Goal: Check status

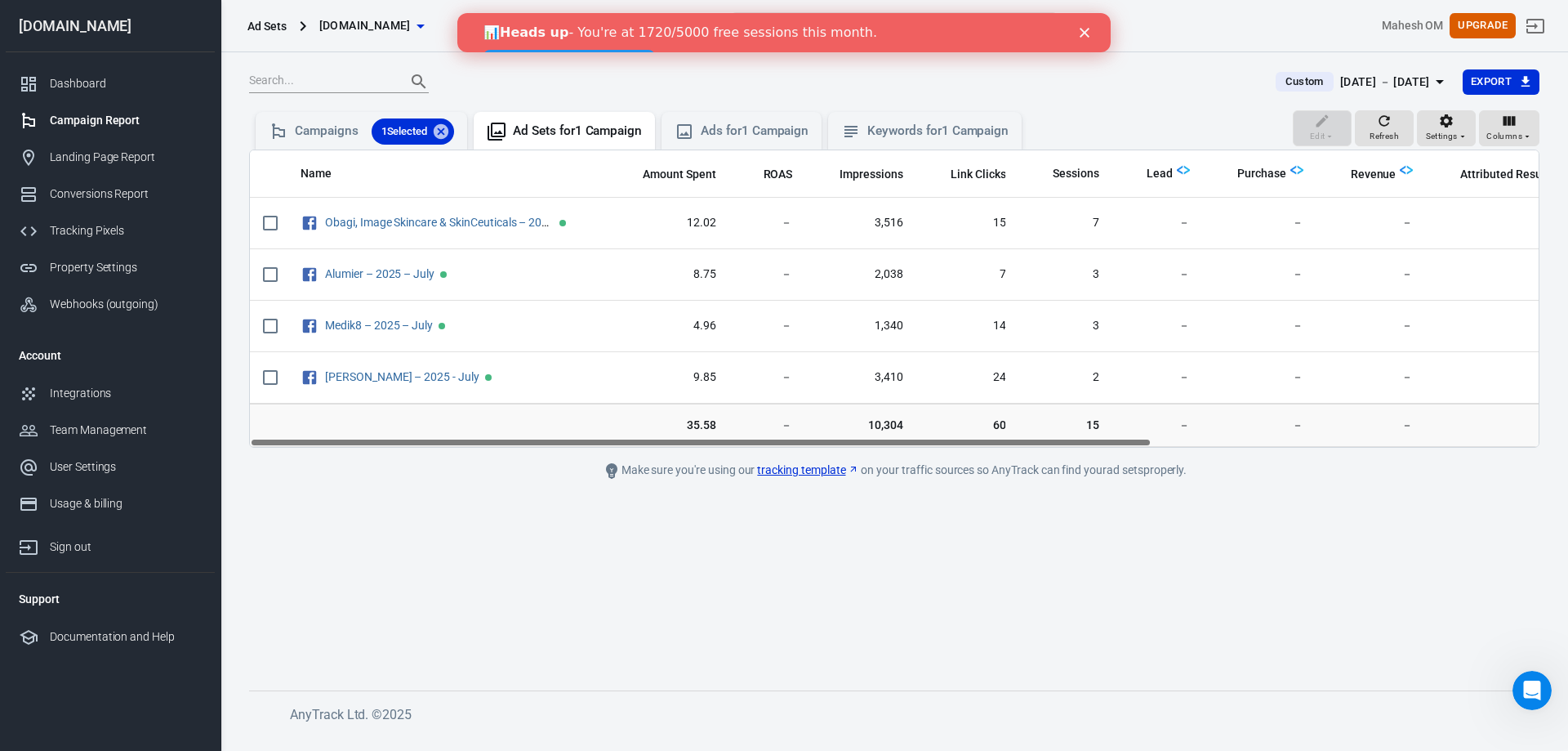
click at [1087, 37] on icon "Close" at bounding box center [1084, 33] width 9 height 9
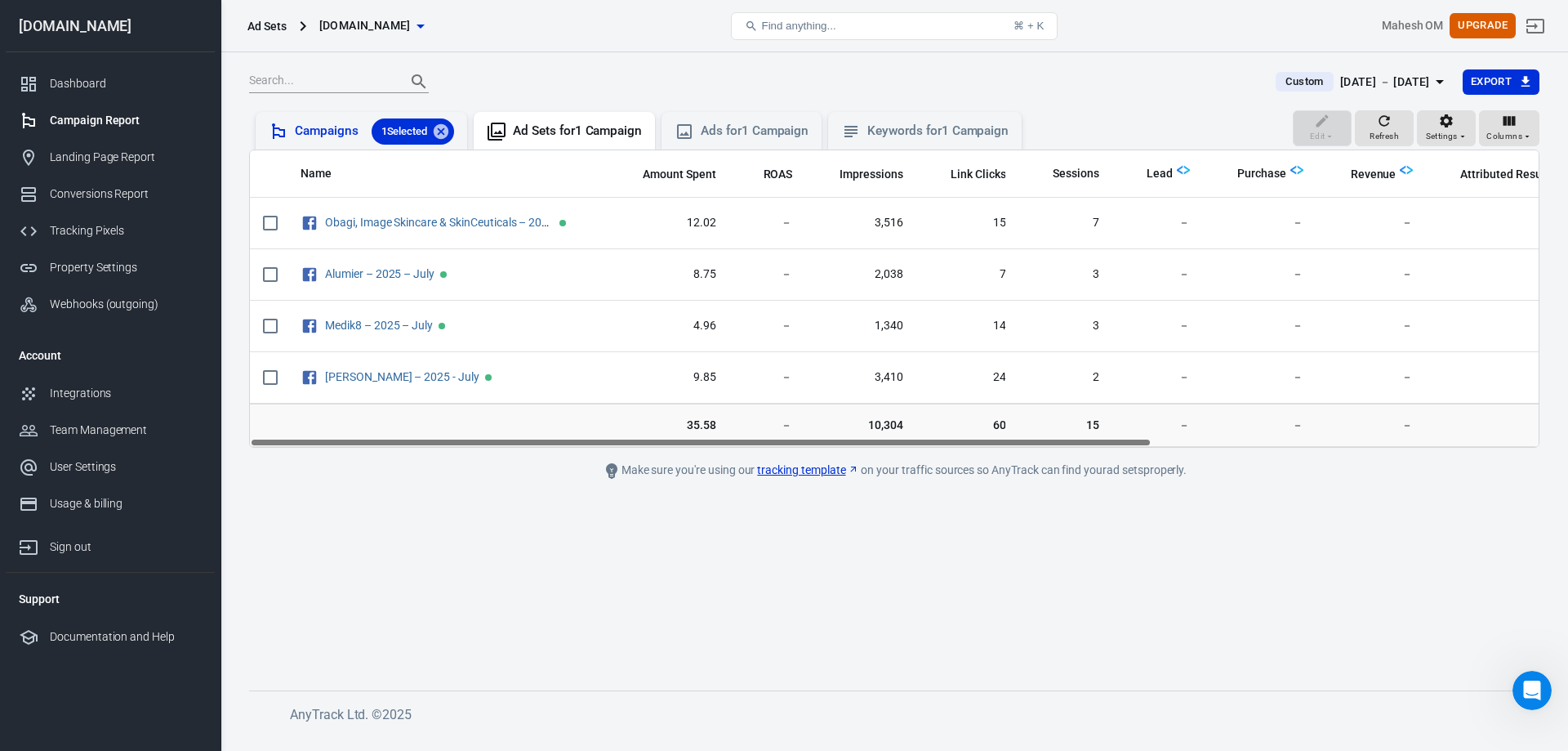
click at [316, 125] on div "Campaigns 1 Selected" at bounding box center [375, 132] width 160 height 26
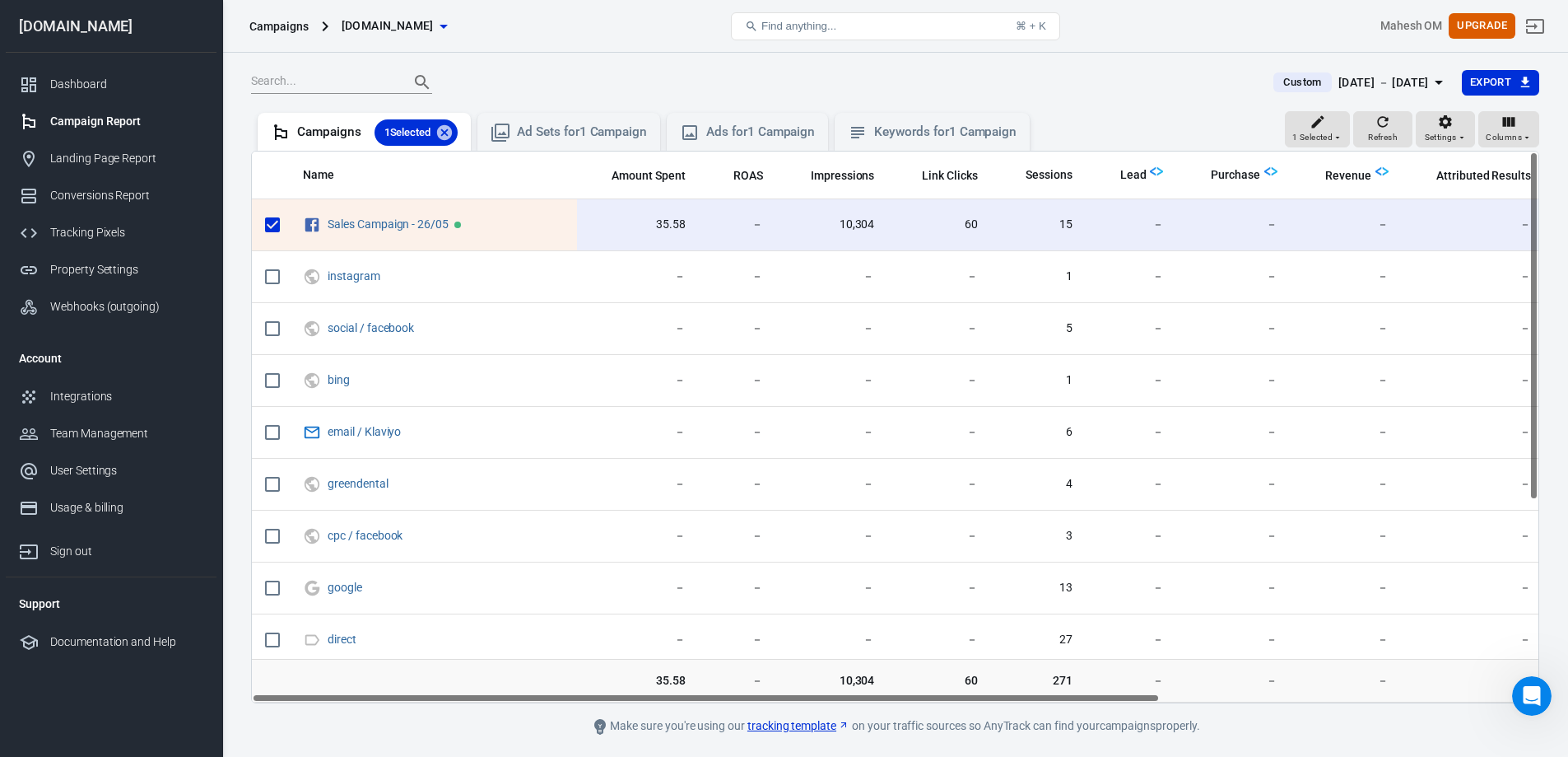
drag, startPoint x: 757, startPoint y: 697, endPoint x: 656, endPoint y: 674, distance: 103.6
click at [656, 674] on div "Name Amount Spent ROAS Impressions Link Clicks Sessions Lead Purchase Revenue A…" at bounding box center [895, 426] width 1288 height 552
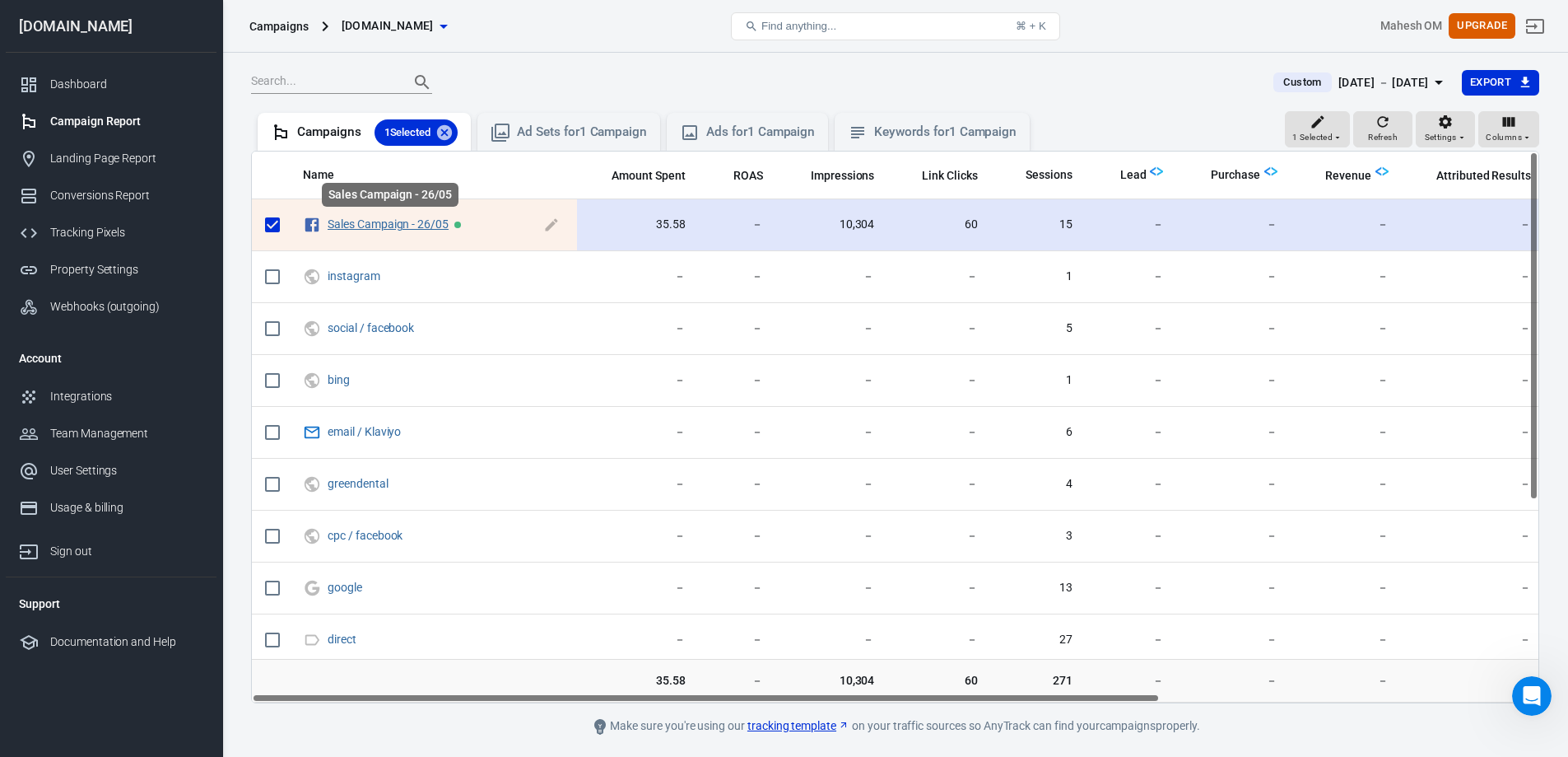
click at [360, 225] on link "Sales Campaign - 26/05" at bounding box center [388, 224] width 121 height 13
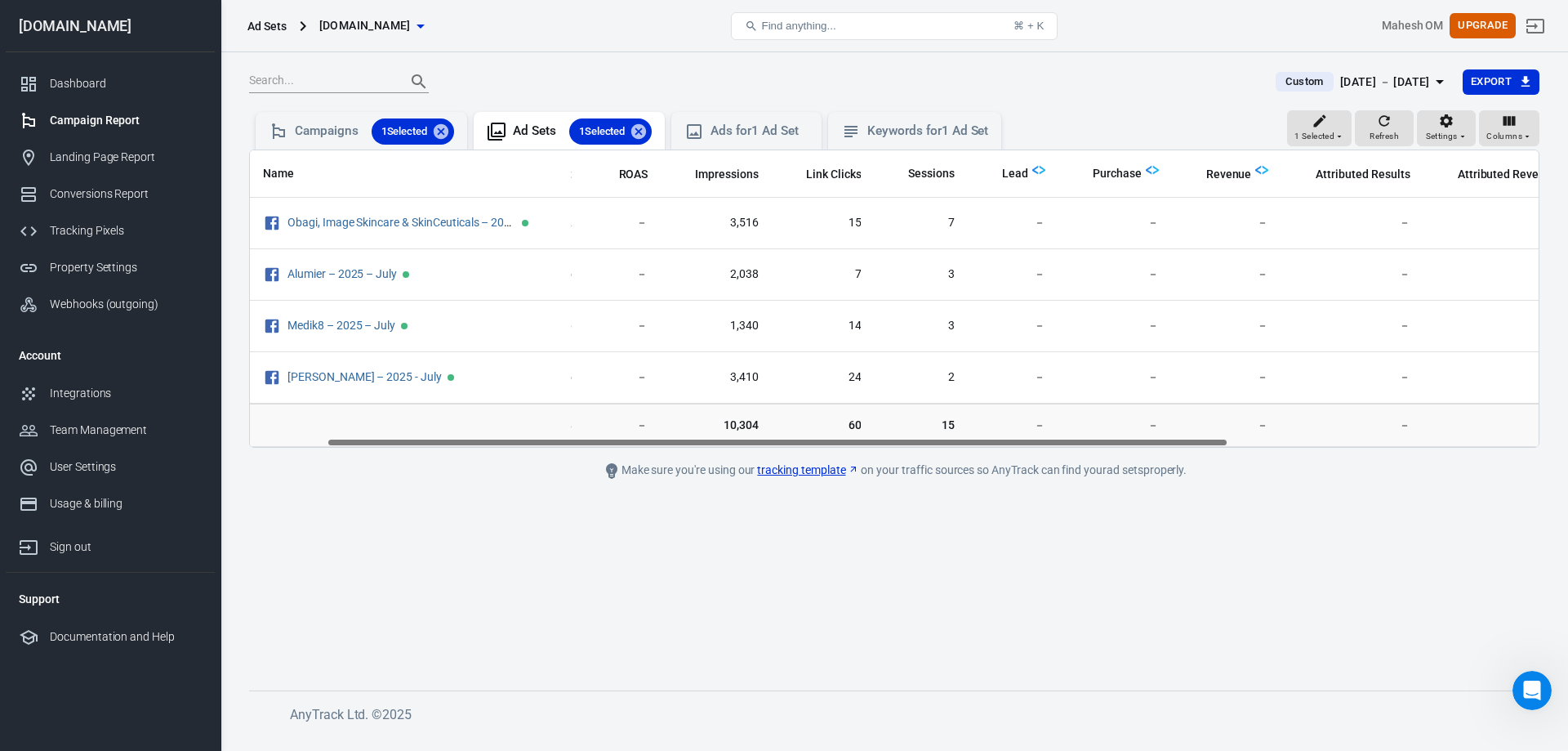
scroll to position [0, 320]
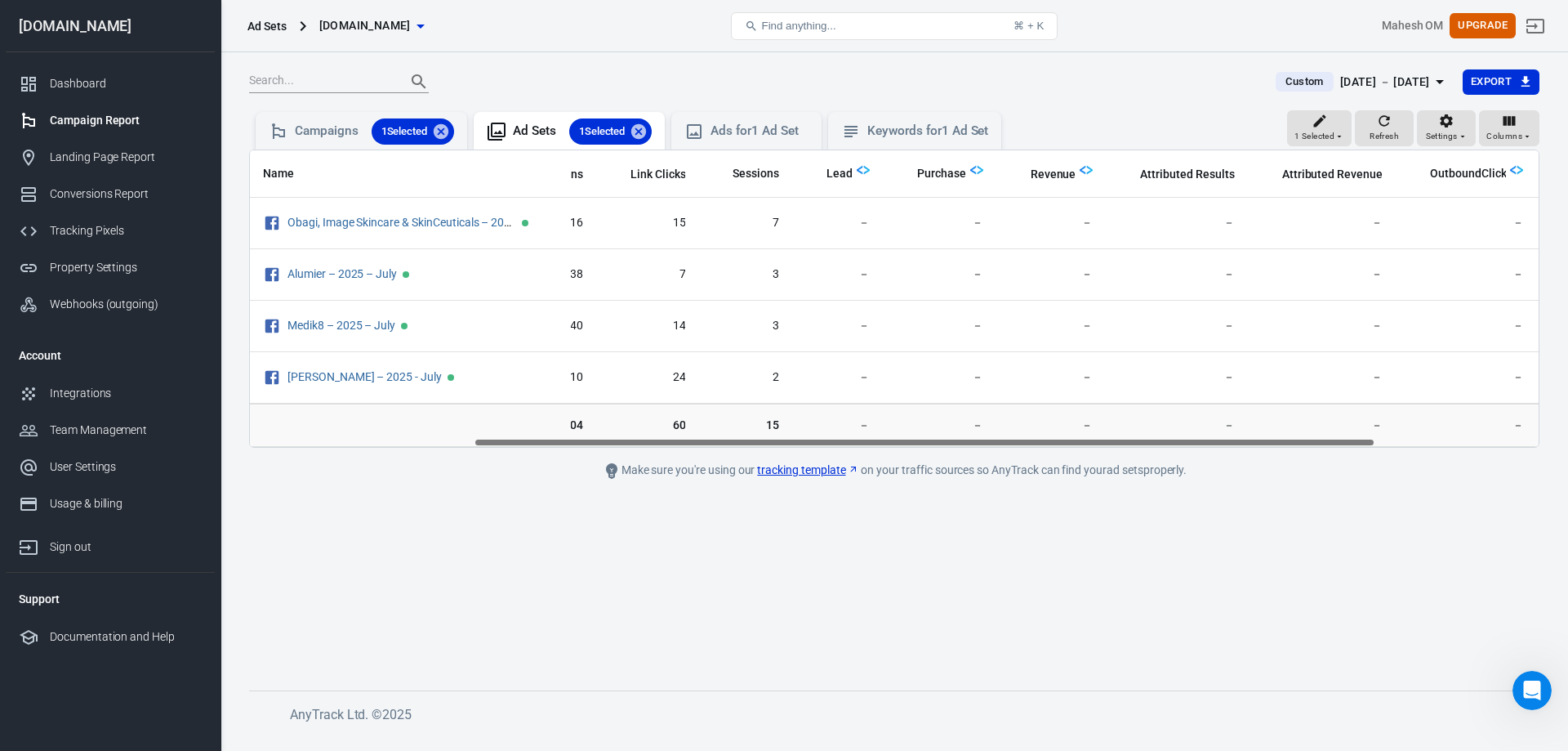
drag, startPoint x: 671, startPoint y: 442, endPoint x: 895, endPoint y: 460, distance: 224.7
click at [895, 460] on main "Custom [DATE] － [DATE] Export 1 Selected Refresh Settings Columns Campaigns 1 S…" at bounding box center [893, 367] width 1290 height 596
click at [1376, 74] on div "[DATE] － [DATE]" at bounding box center [1385, 82] width 90 height 21
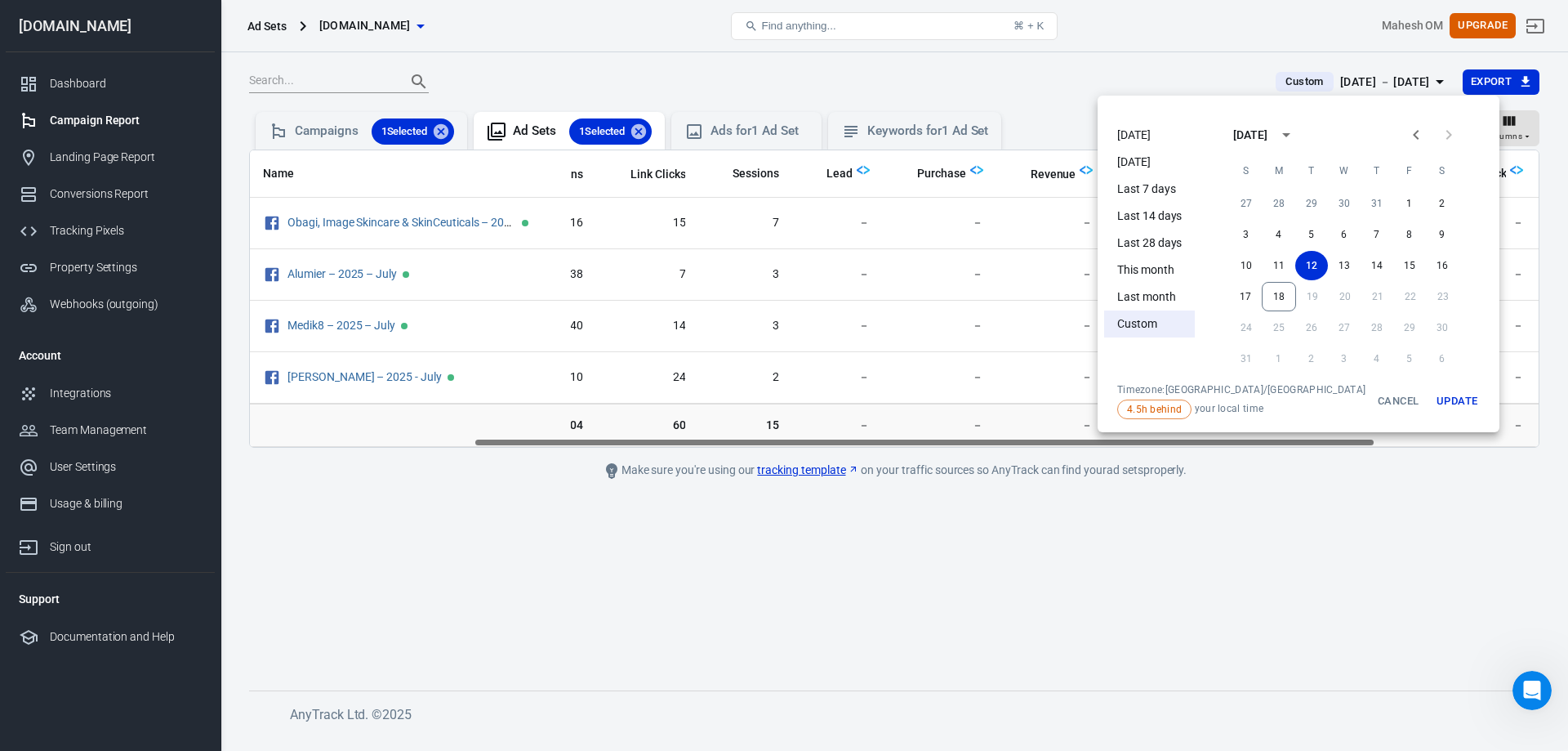
click at [1157, 271] on li "This month" at bounding box center [1149, 270] width 90 height 27
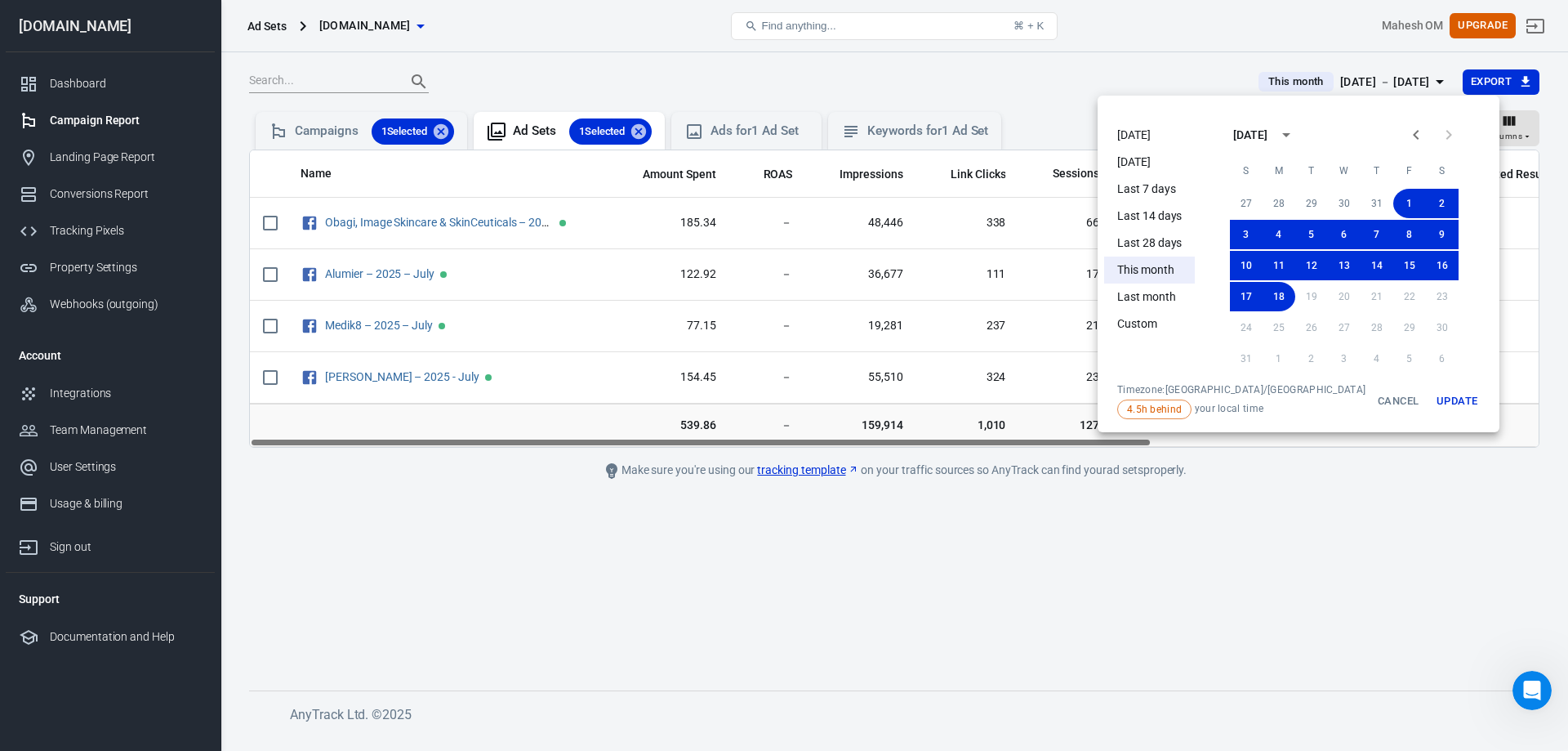
click at [852, 670] on div at bounding box center [784, 375] width 1568 height 751
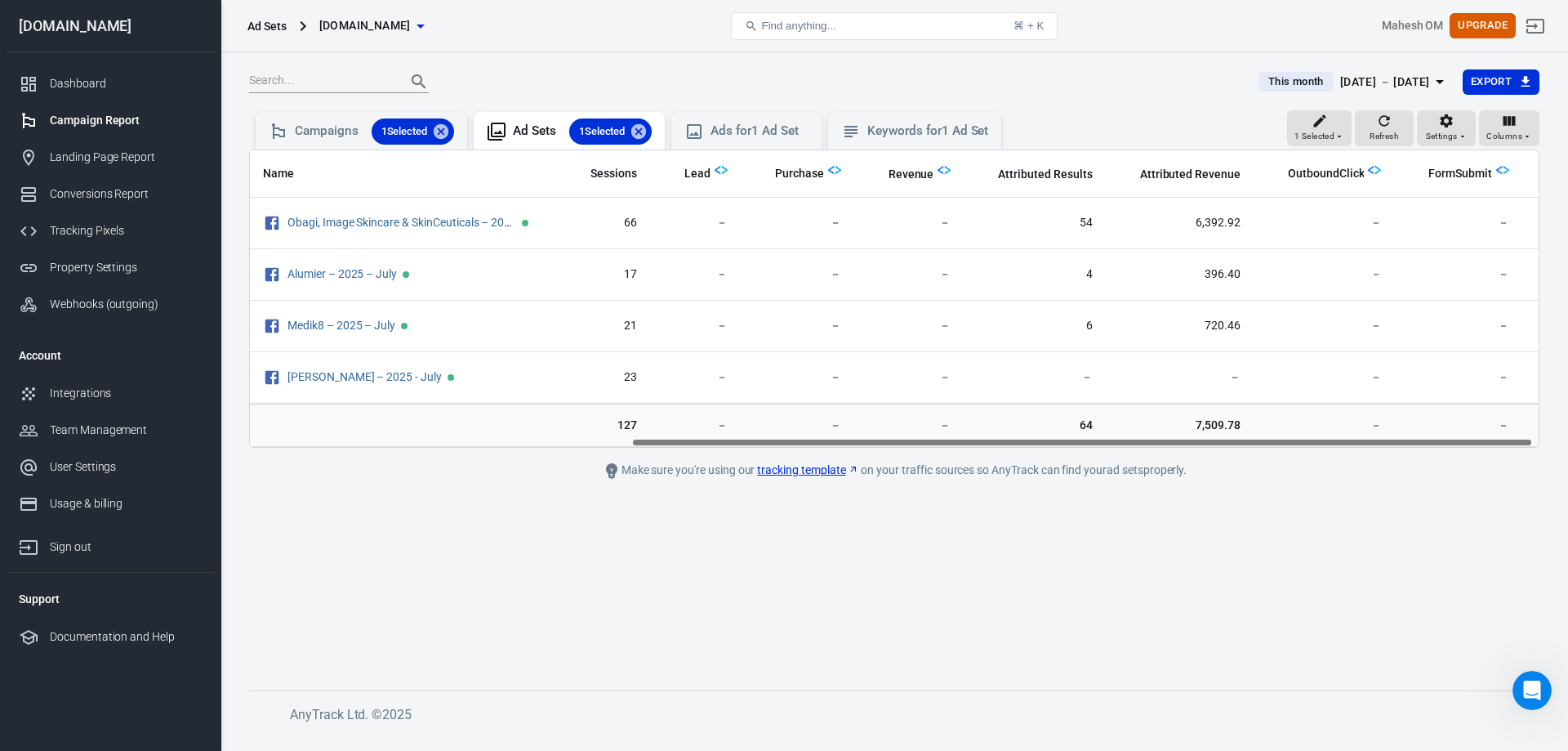
scroll to position [0, 552]
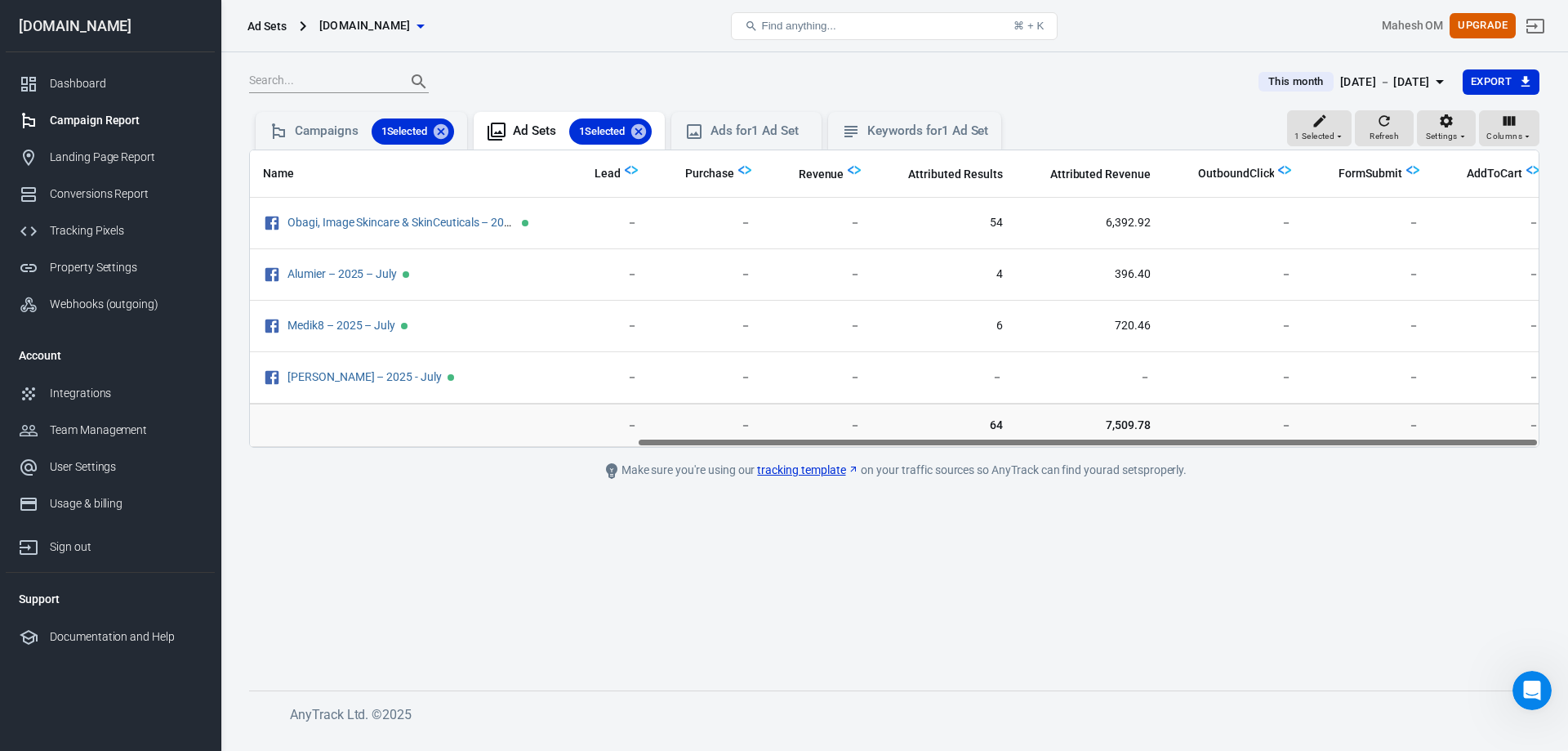
drag, startPoint x: 855, startPoint y: 445, endPoint x: 1321, endPoint y: 441, distance: 466.0
click at [1321, 441] on div "Name Amount Spent ROAS Impressions Link Clicks Sessions Lead Purchase Revenue A…" at bounding box center [894, 299] width 1289 height 297
